Goal: Information Seeking & Learning: Compare options

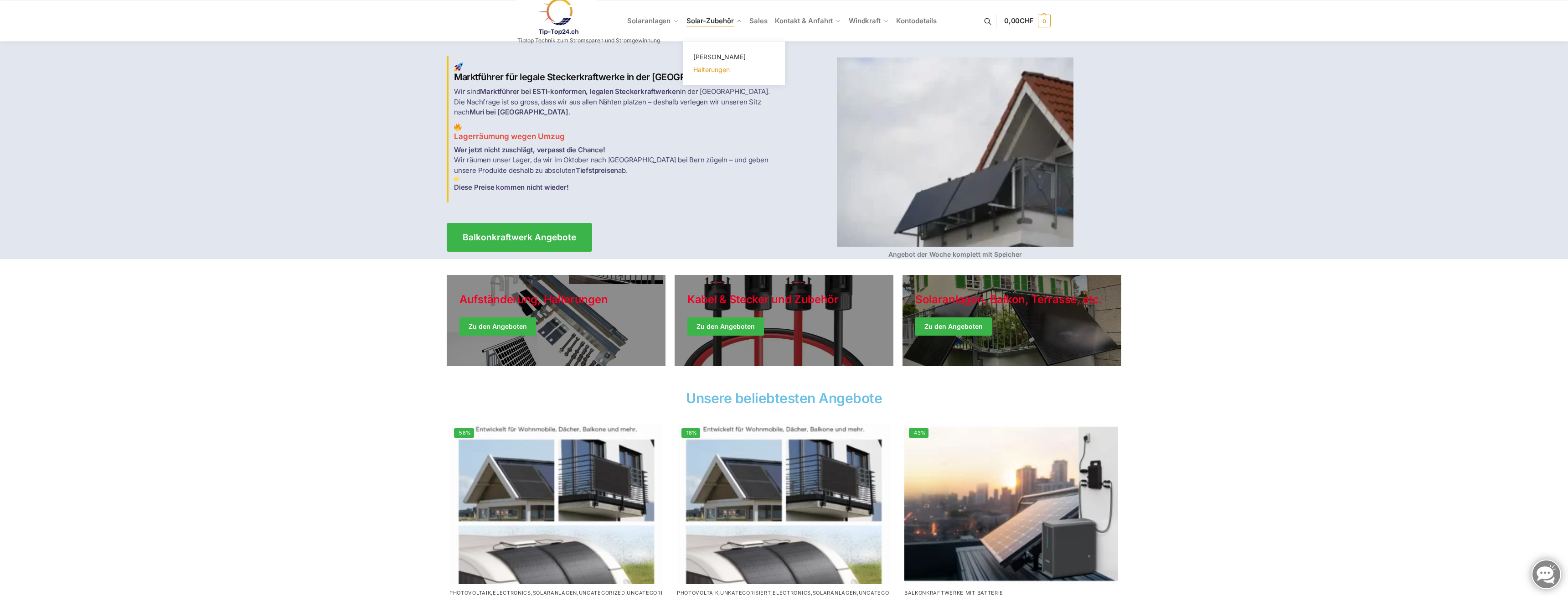
click at [709, 66] on span "Halterungen" at bounding box center [711, 70] width 37 height 7
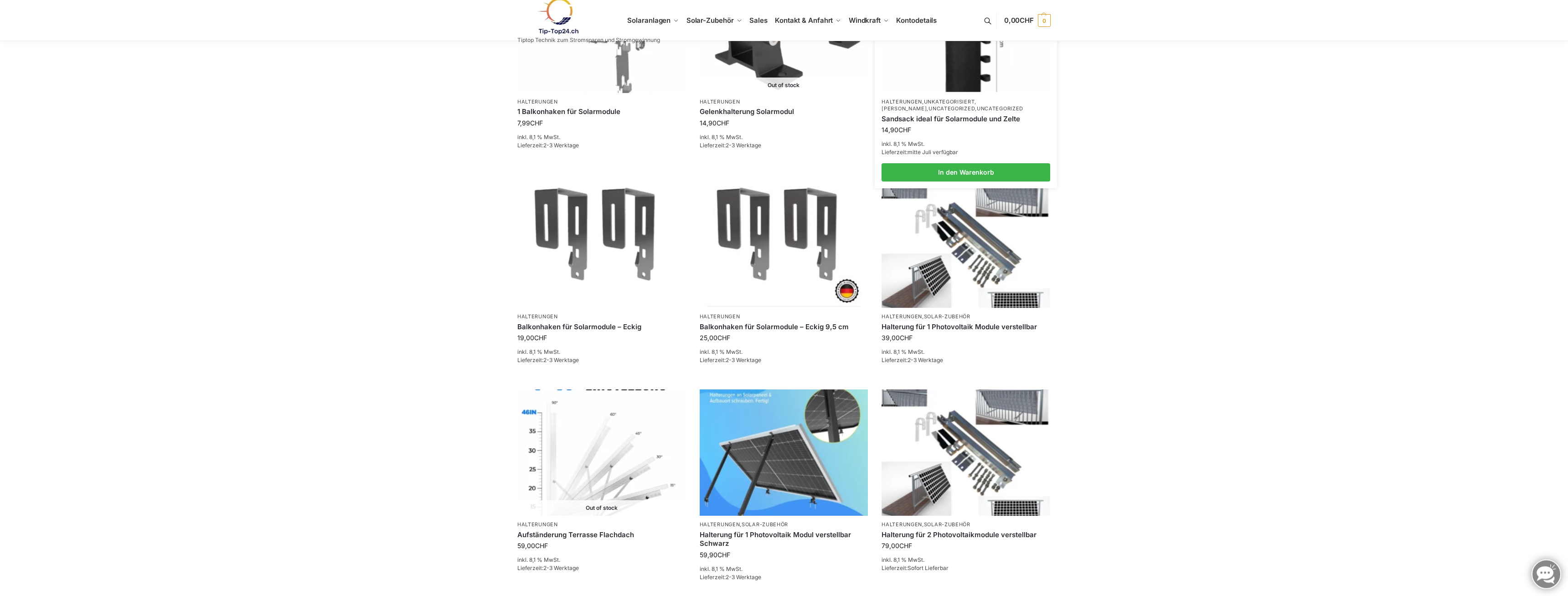
scroll to position [418, 0]
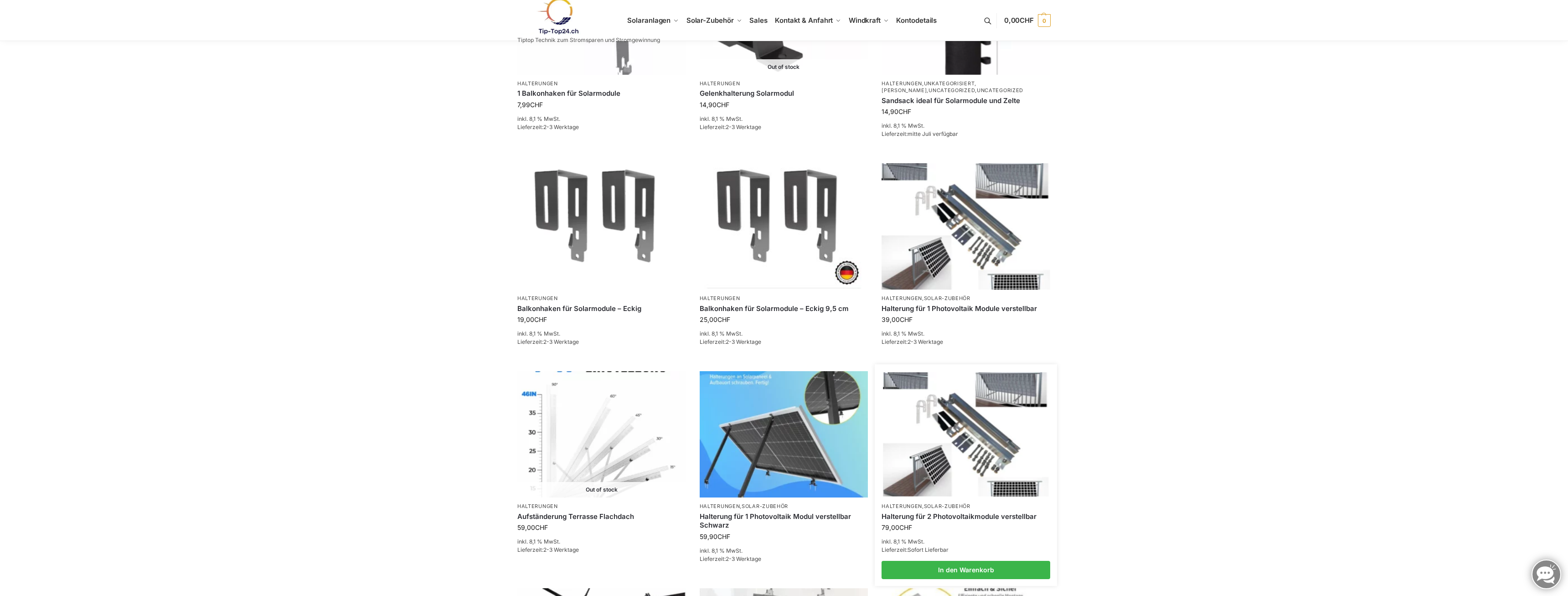
click at [1026, 515] on link "Halterung für 2 Photovoltaikmodule verstellbar" at bounding box center [965, 517] width 169 height 9
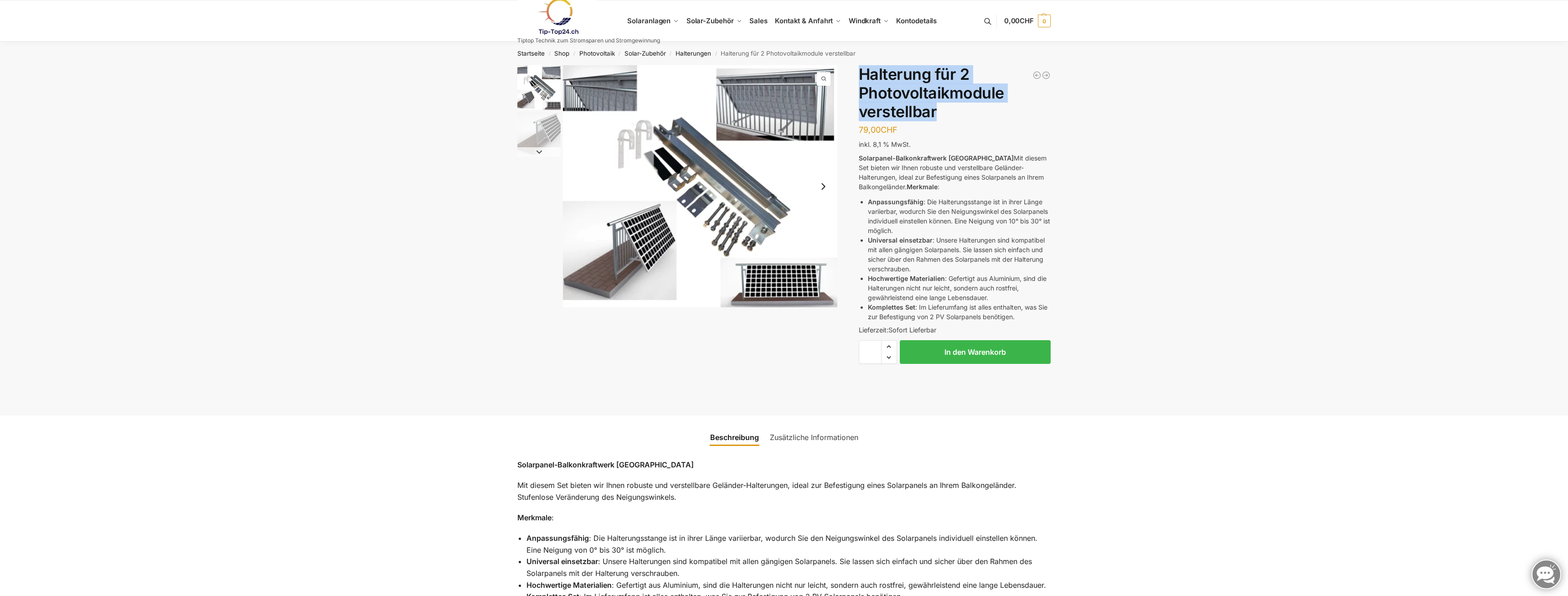
drag, startPoint x: 932, startPoint y: 119, endPoint x: 860, endPoint y: 75, distance: 84.4
click at [860, 75] on h1 "Halterung für 2 Photovoltaikmodule verstellbar" at bounding box center [954, 93] width 192 height 56
copy h1 "Halterung für 2 Photovoltaikmodule verstellbar"
click at [596, 53] on link "Photovoltaik" at bounding box center [596, 53] width 35 height 7
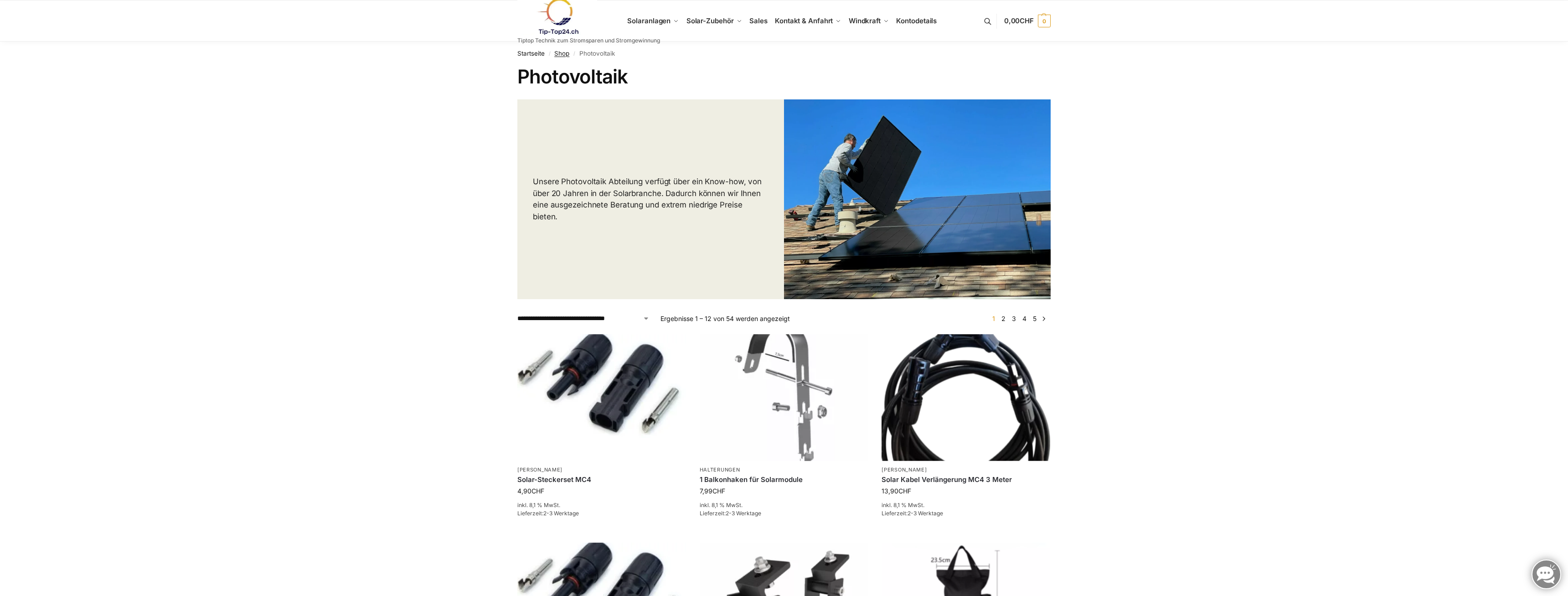
click at [562, 55] on link "Shop" at bounding box center [562, 53] width 15 height 7
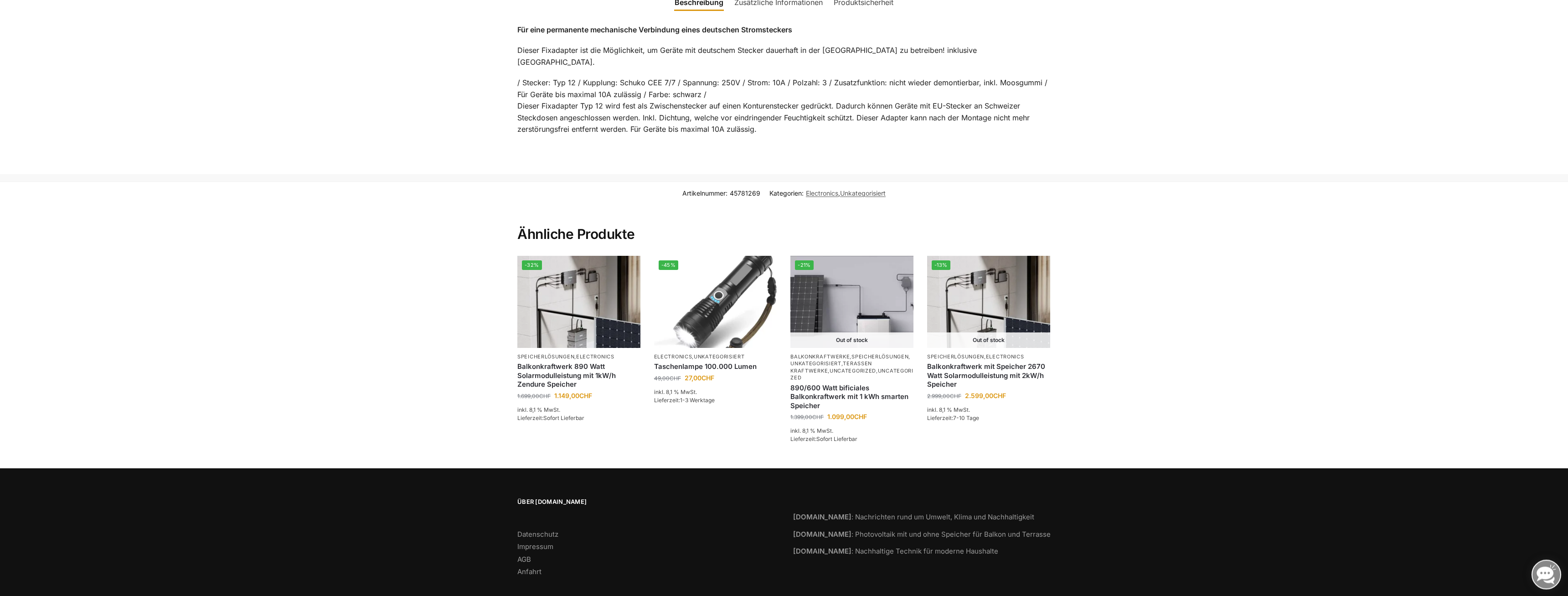
scroll to position [421, 0]
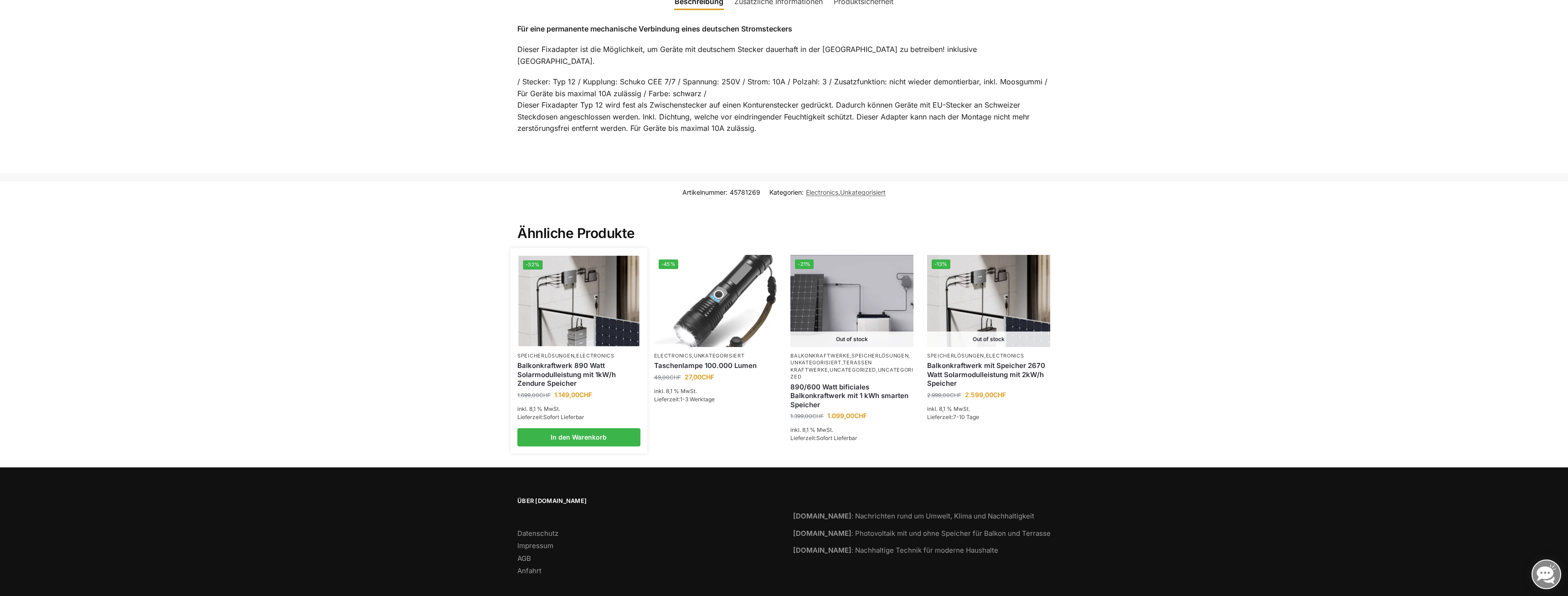
click at [545, 361] on link "Balkonkraftwerk 890 Watt Solarmodulleistung mit 1kW/h Zendure Speicher" at bounding box center [579, 374] width 123 height 27
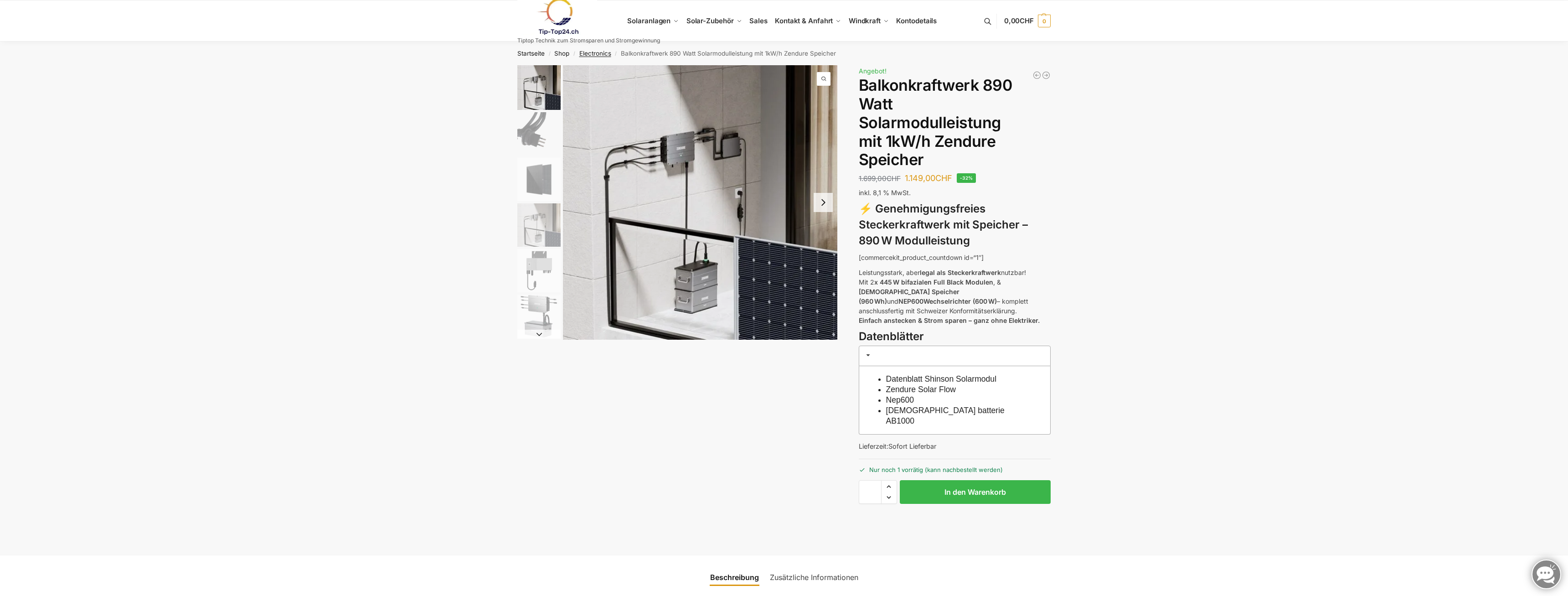
click at [593, 52] on link "Electronics" at bounding box center [594, 53] width 32 height 7
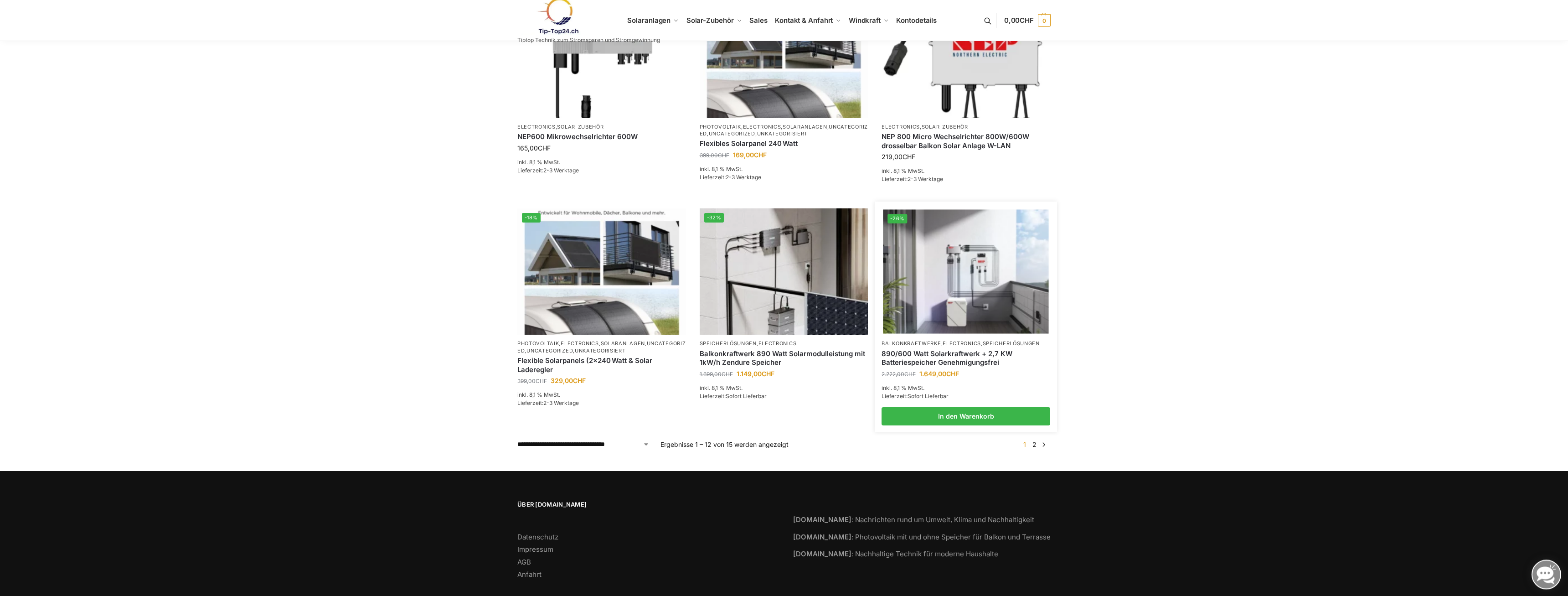
scroll to position [658, 0]
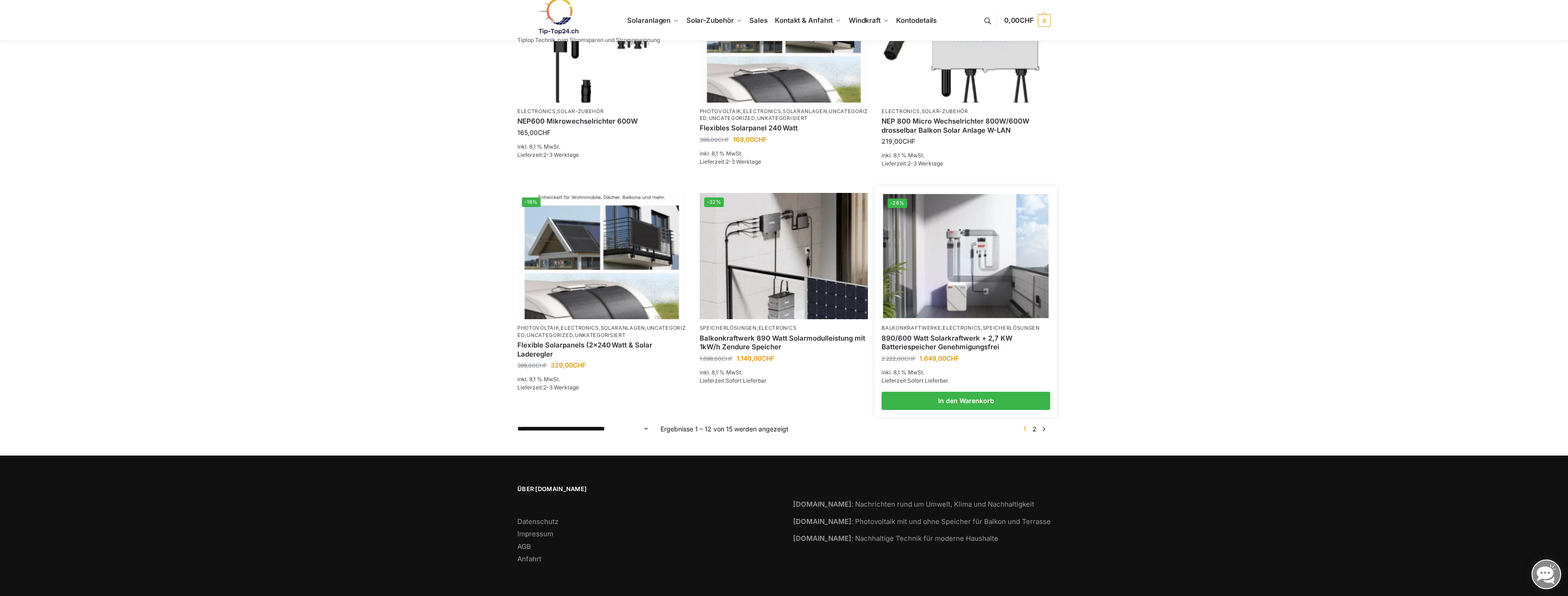
click at [939, 345] on link "890/600 Watt Solarkraftwerk + 2,7 KW Batteriespeicher Genehmigungsfrei" at bounding box center [965, 343] width 169 height 18
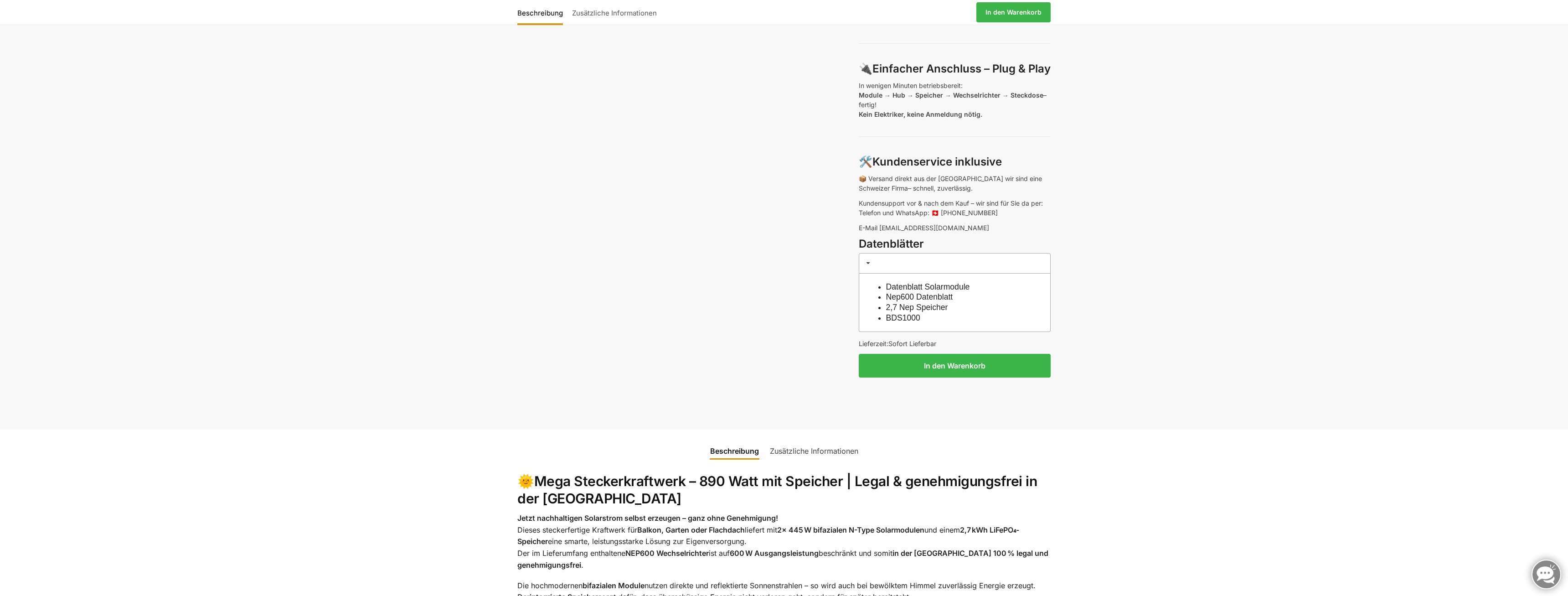
scroll to position [651, 0]
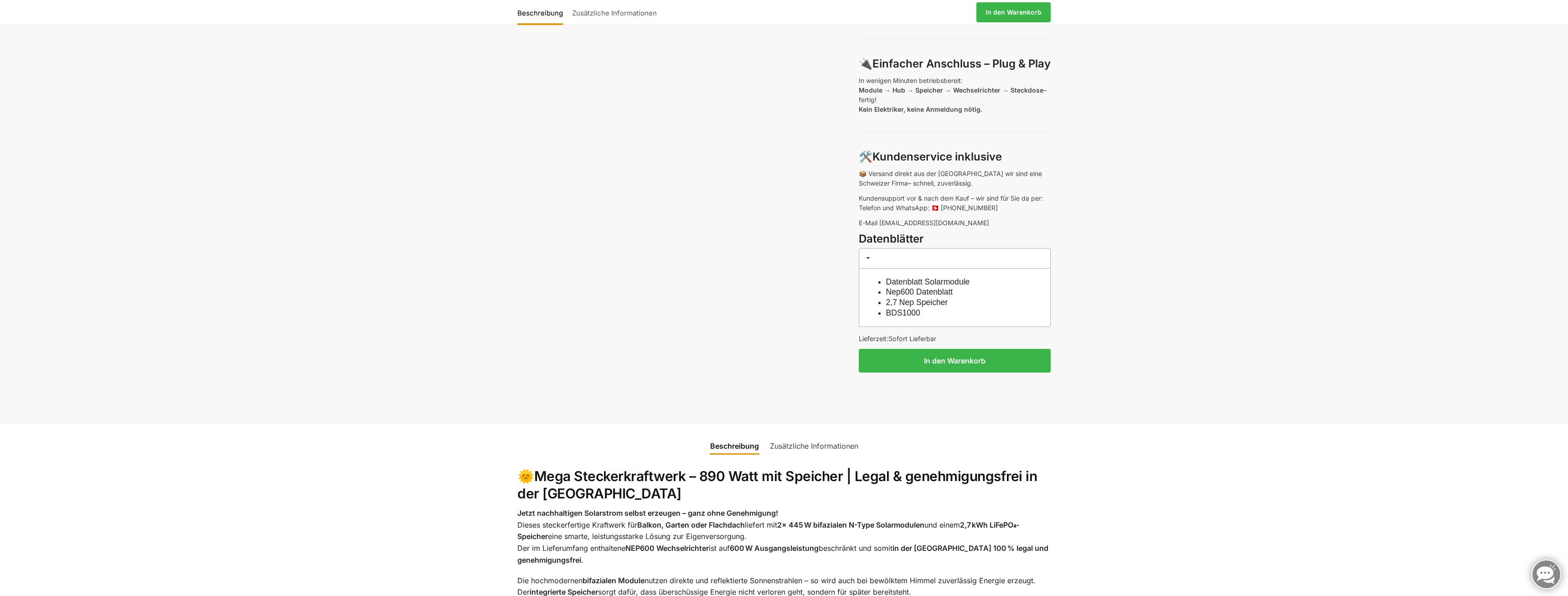
click at [938, 304] on link "2,7 Nep Speicher" at bounding box center [917, 302] width 62 height 9
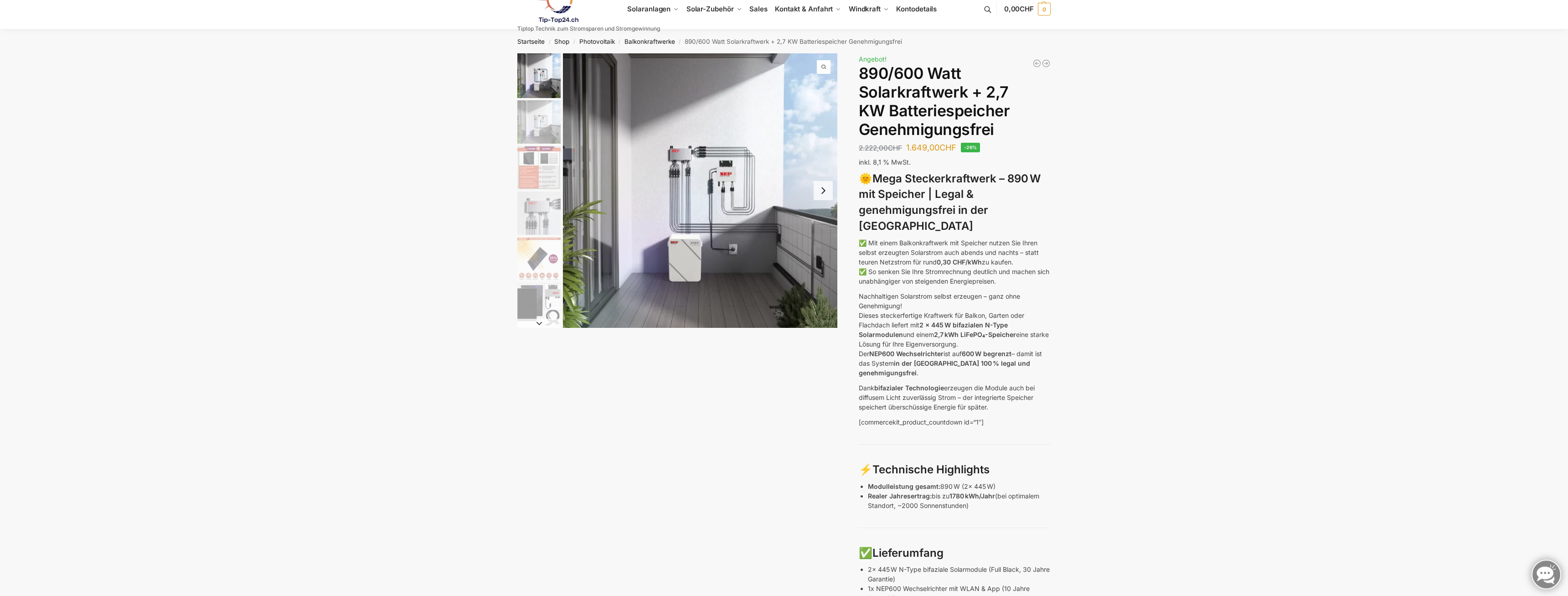
scroll to position [0, 0]
